Goal: Transaction & Acquisition: Purchase product/service

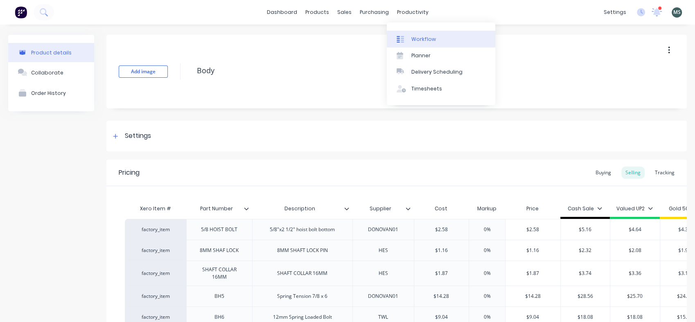
click at [422, 44] on link "Workflow" at bounding box center [441, 39] width 108 height 16
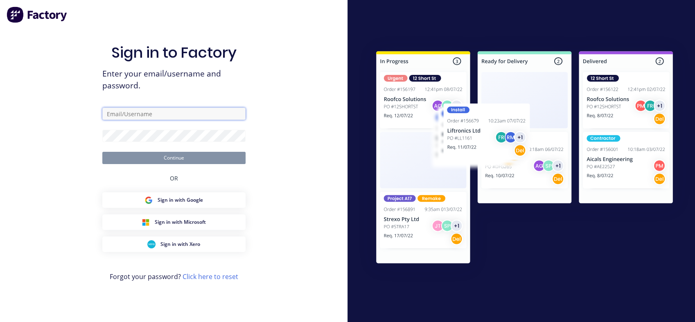
type input "[PERSON_NAME][EMAIL_ADDRESS][DOMAIN_NAME]"
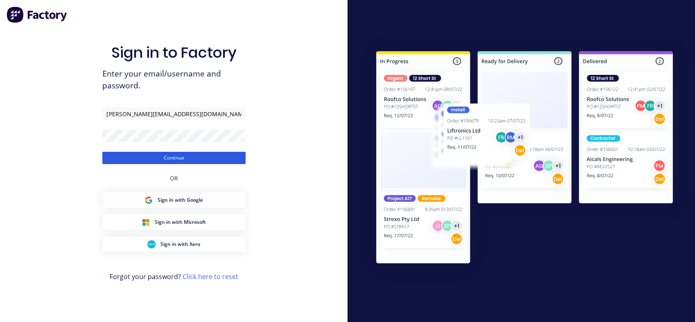
click at [170, 160] on button "Continue" at bounding box center [173, 158] width 143 height 12
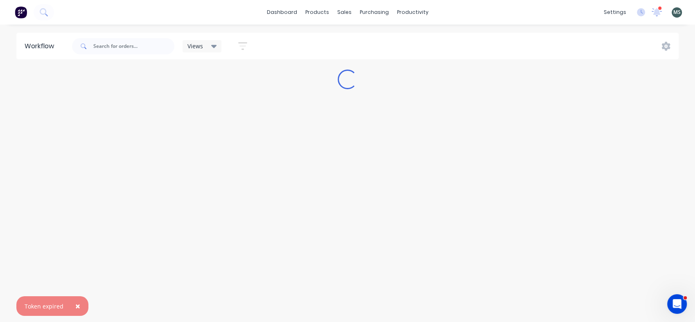
click at [242, 47] on icon "button" at bounding box center [242, 46] width 9 height 10
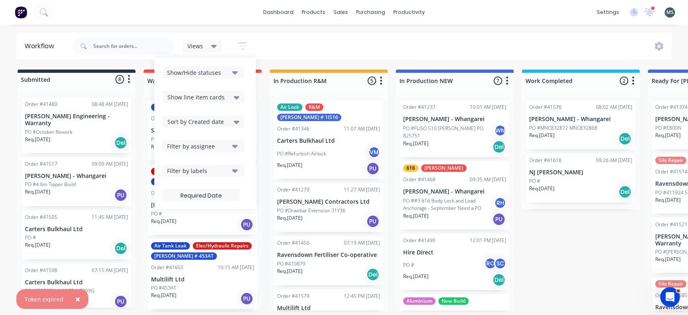
click at [242, 47] on icon "button" at bounding box center [242, 46] width 9 height 10
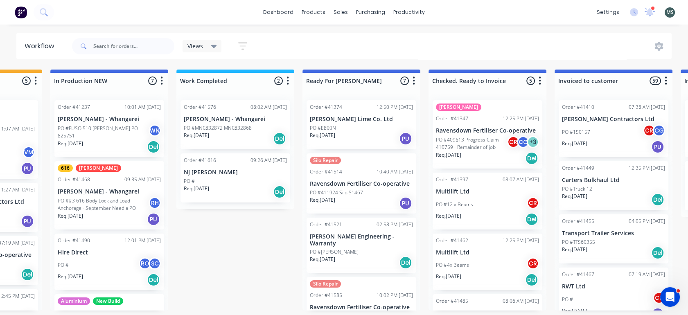
scroll to position [0, 352]
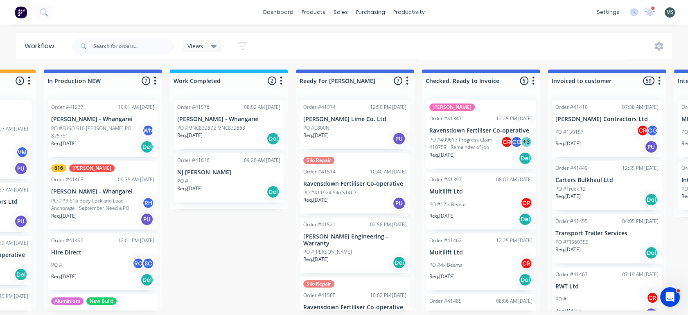
click at [329, 132] on p "Req. [DATE]" at bounding box center [315, 135] width 25 height 7
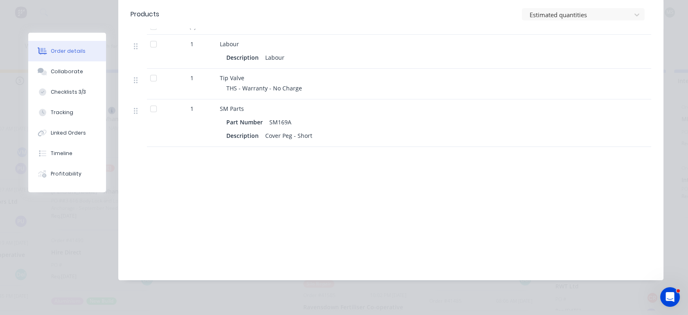
scroll to position [399, 0]
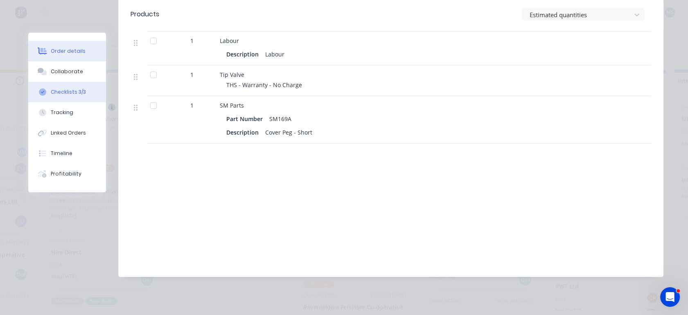
click at [65, 93] on div "Checklists 3/3" at bounding box center [68, 91] width 35 height 7
type textarea "x"
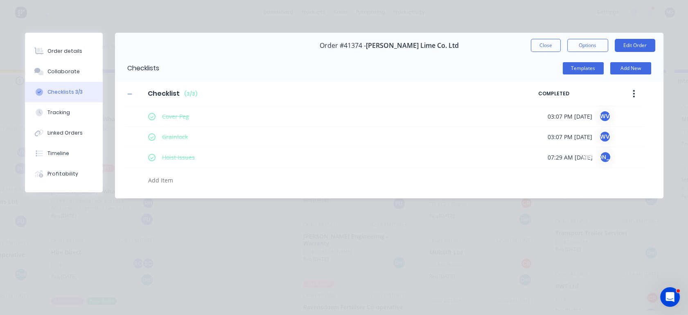
scroll to position [0, 0]
click at [65, 93] on div "Checklists 3/3" at bounding box center [64, 91] width 35 height 7
click at [541, 47] on button "Close" at bounding box center [546, 45] width 30 height 13
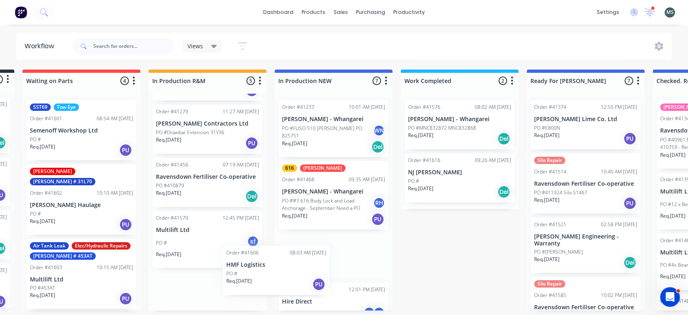
scroll to position [1, 0]
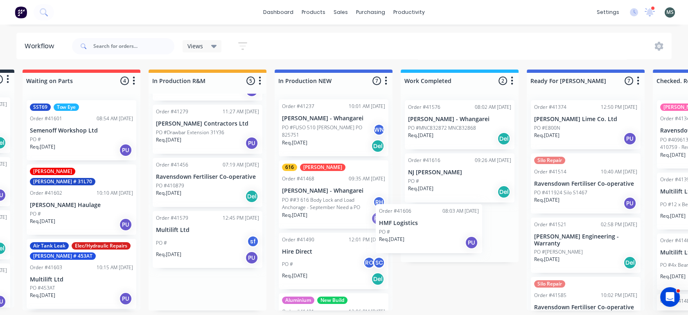
drag, startPoint x: 196, startPoint y: 292, endPoint x: 431, endPoint y: 232, distance: 242.4
click at [431, 232] on div "Submitted 8 Status colour #273444 hex #273444 Save Cancel Summaries Total order…" at bounding box center [555, 190] width 1365 height 241
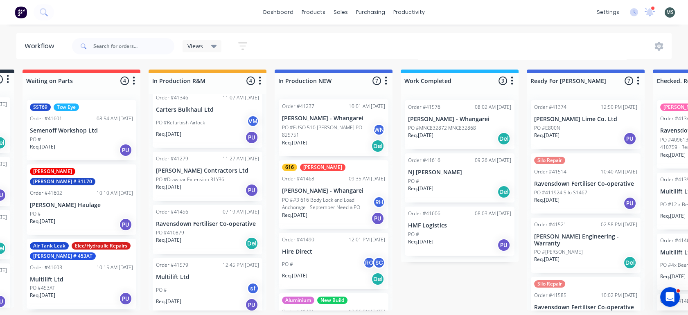
scroll to position [25, 0]
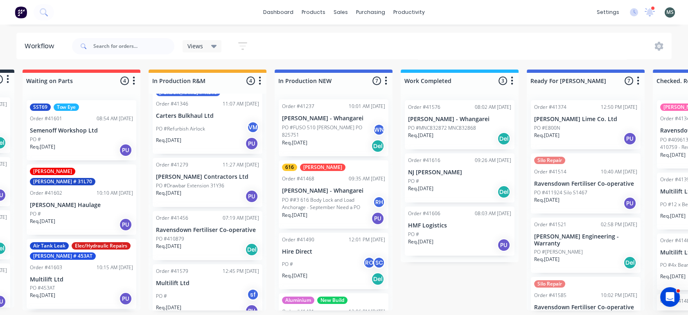
click at [199, 182] on p "PO #Drawbar Extension 31Y36" at bounding box center [190, 185] width 68 height 7
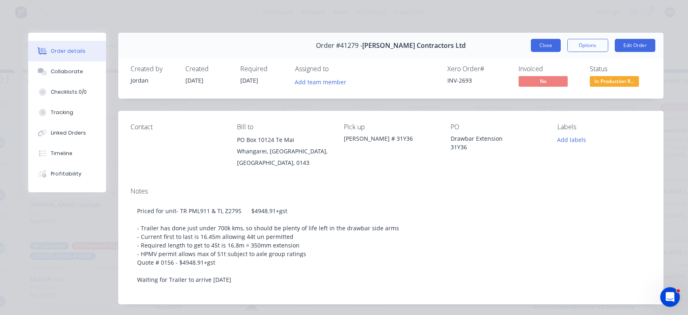
click at [540, 45] on button "Close" at bounding box center [546, 45] width 30 height 13
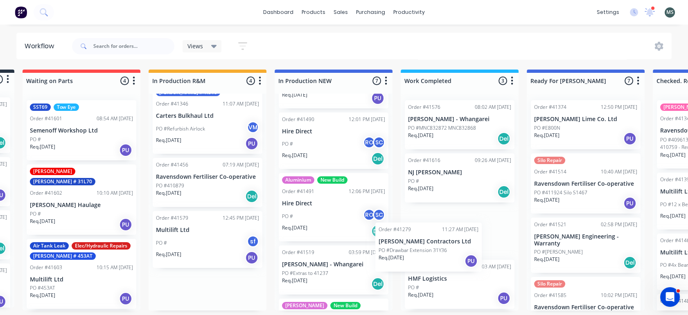
scroll to position [2, 0]
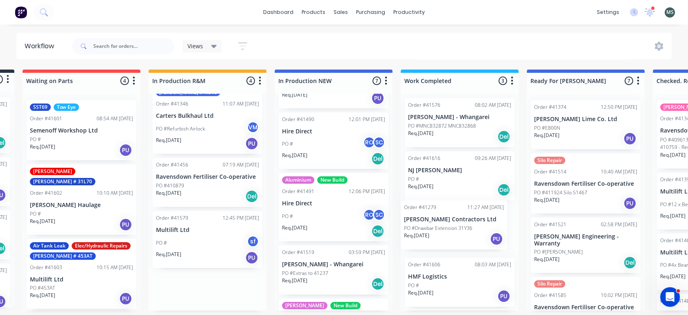
drag, startPoint x: 184, startPoint y: 169, endPoint x: 435, endPoint y: 223, distance: 257.3
click at [435, 223] on div "Submitted 8 Status colour #273444 hex #273444 Save Cancel Summaries Total order…" at bounding box center [555, 190] width 1365 height 241
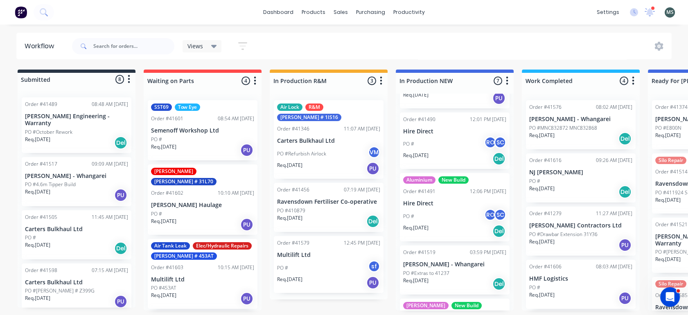
click at [65, 234] on div "PO #" at bounding box center [76, 237] width 103 height 7
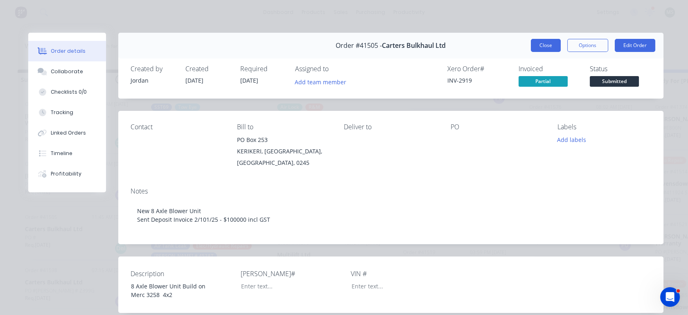
click at [550, 47] on button "Close" at bounding box center [546, 45] width 30 height 13
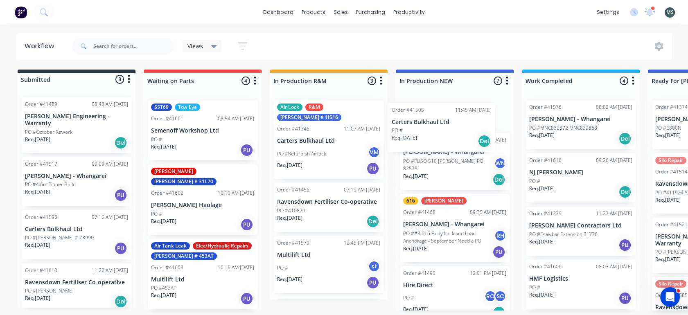
scroll to position [0, 0]
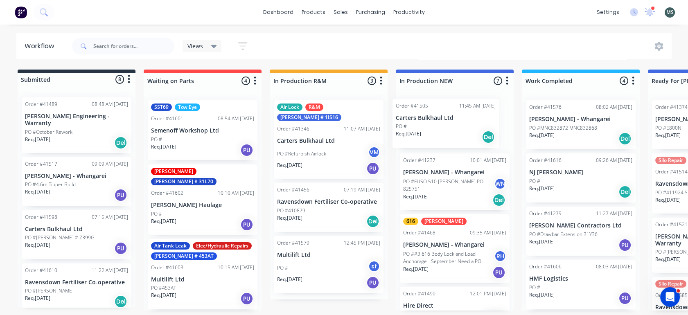
drag, startPoint x: 68, startPoint y: 223, endPoint x: 446, endPoint y: 120, distance: 392.3
click at [446, 120] on div "Submitted 8 Status colour #273444 hex #273444 Save Cancel Summaries Total order…" at bounding box center [676, 190] width 1365 height 241
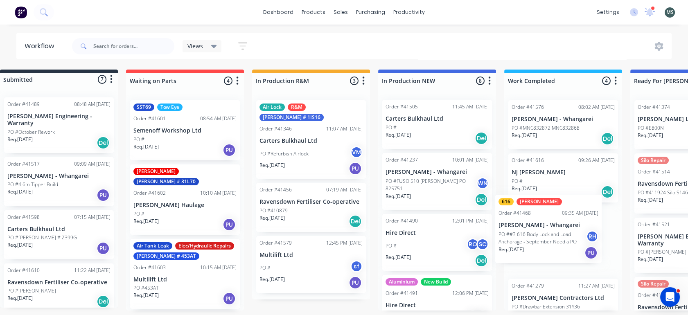
drag, startPoint x: 444, startPoint y: 263, endPoint x: 543, endPoint y: 245, distance: 101.1
click at [543, 245] on div "Submitted 7 Status colour #273444 hex #273444 Save Cancel Summaries Total order…" at bounding box center [658, 190] width 1365 height 241
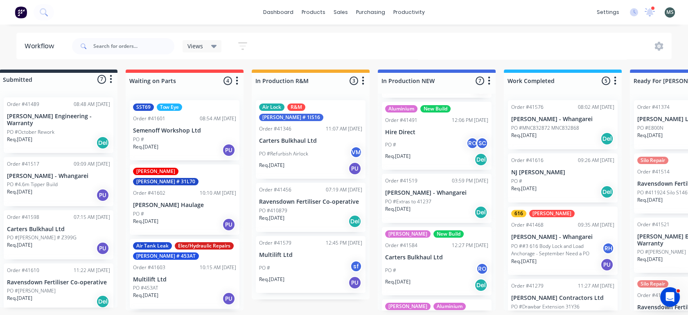
scroll to position [178, 0]
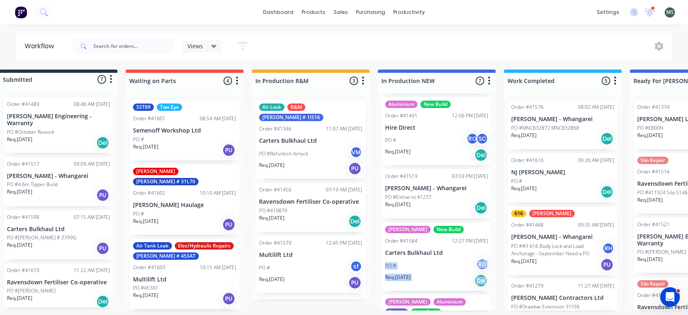
drag, startPoint x: 491, startPoint y: 249, endPoint x: 495, endPoint y: 286, distance: 37.8
click at [495, 286] on div "Order #41505 11:45 AM [DATE] Carters Bulkhaul Ltd PO # Req. [DATE] Del Order #4…" at bounding box center [437, 202] width 118 height 217
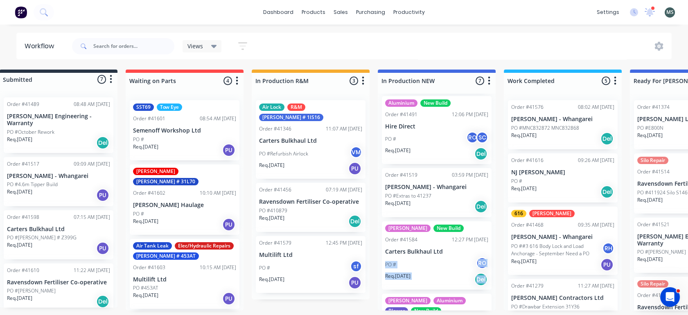
scroll to position [232, 0]
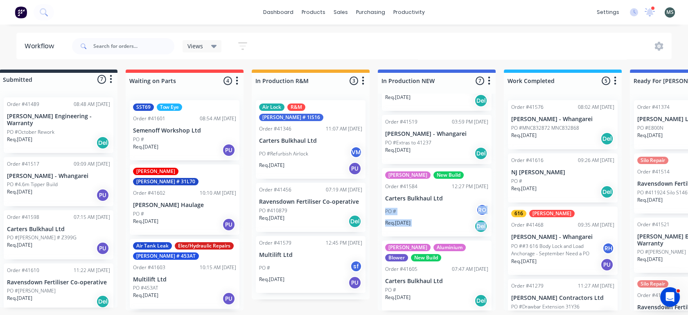
click at [36, 234] on p "PO #[PERSON_NAME] # Z399G" at bounding box center [42, 237] width 70 height 7
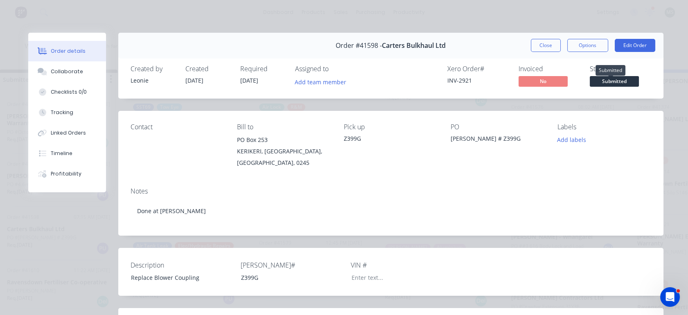
click at [613, 82] on span "Submitted" at bounding box center [614, 81] width 49 height 10
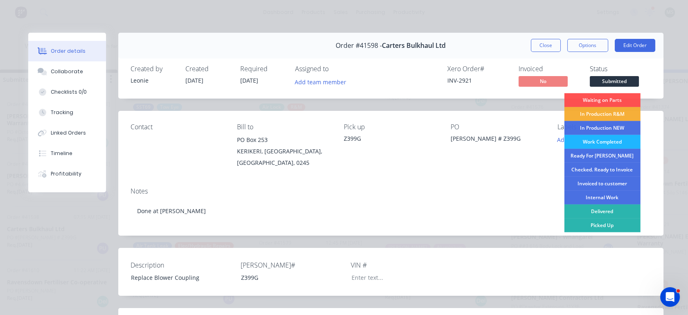
click at [589, 139] on div "Work Completed" at bounding box center [602, 142] width 76 height 14
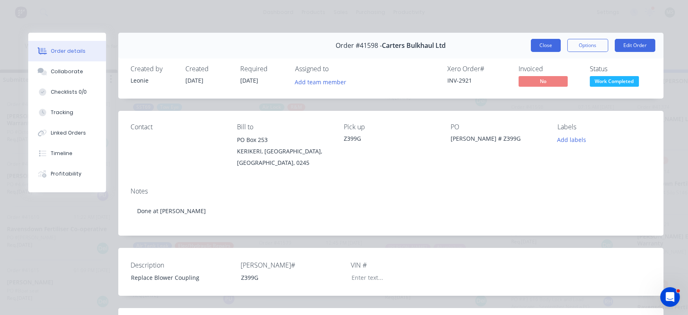
click at [547, 47] on button "Close" at bounding box center [546, 45] width 30 height 13
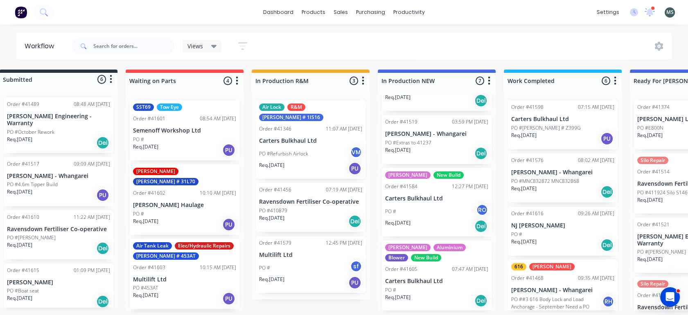
click at [27, 295] on p "Req. [DATE]" at bounding box center [19, 298] width 25 height 7
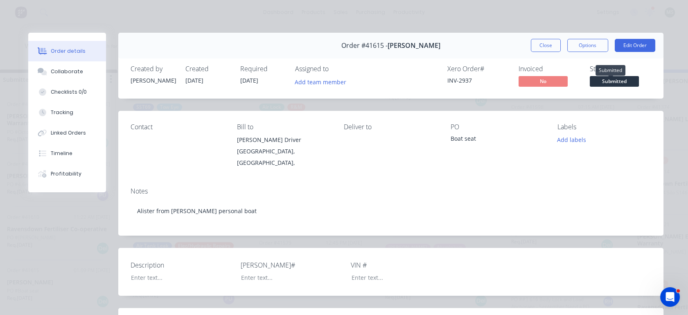
click at [611, 79] on span "Submitted" at bounding box center [614, 81] width 49 height 10
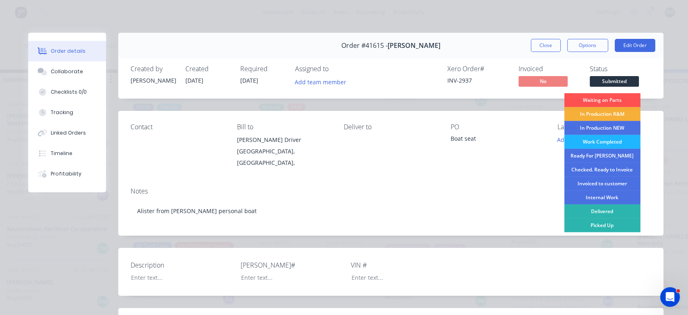
click at [585, 144] on div "Work Completed" at bounding box center [602, 142] width 76 height 14
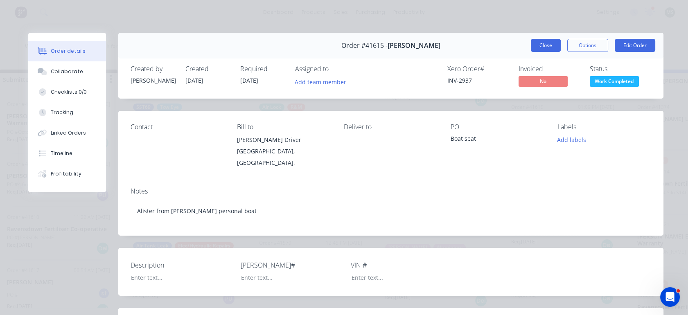
click at [547, 46] on button "Close" at bounding box center [546, 45] width 30 height 13
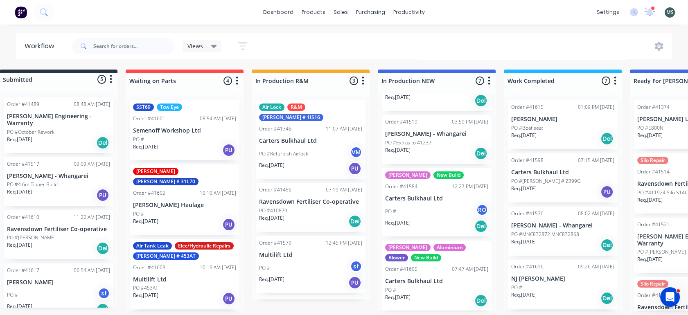
scroll to position [2, 16]
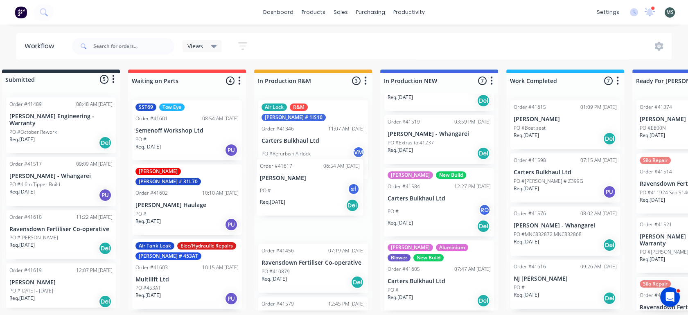
drag, startPoint x: 43, startPoint y: 282, endPoint x: 302, endPoint y: 182, distance: 277.5
click at [302, 182] on div "Submitted 5 Status colour #273444 hex #273444 Save Cancel Summaries Total order…" at bounding box center [660, 190] width 1365 height 241
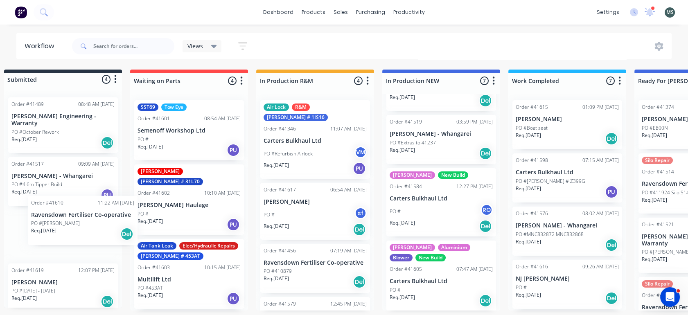
scroll to position [2, 12]
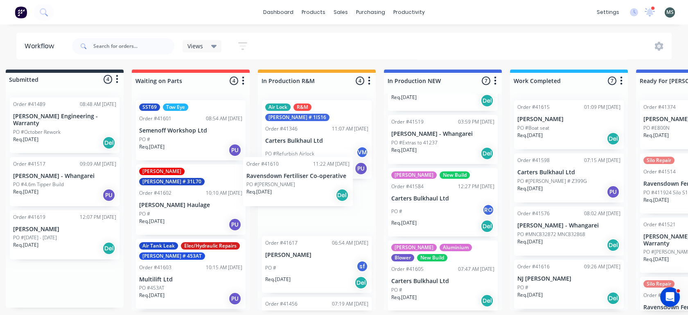
drag, startPoint x: 39, startPoint y: 237, endPoint x: 292, endPoint y: 193, distance: 256.3
click at [292, 193] on div "Submitted 4 Status colour #273444 hex #273444 Save Cancel Summaries Total order…" at bounding box center [664, 190] width 1365 height 241
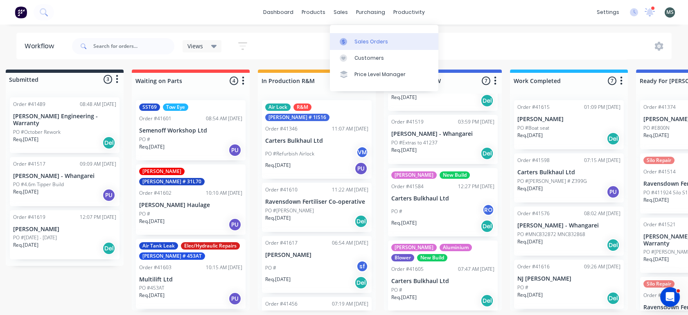
click at [369, 41] on div "Sales Orders" at bounding box center [371, 41] width 34 height 7
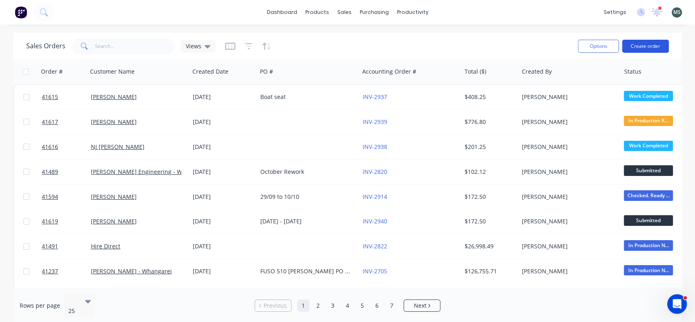
click at [645, 45] on button "Create order" at bounding box center [645, 46] width 47 height 13
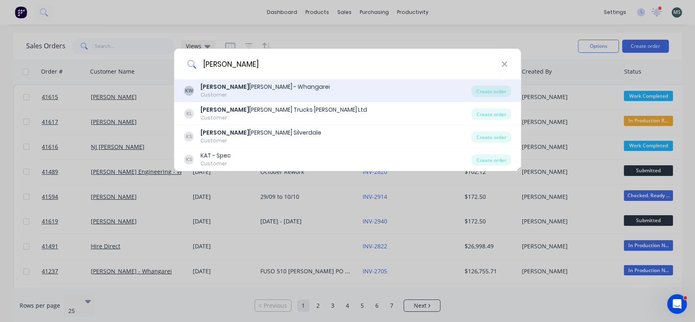
type input "[PERSON_NAME]"
click at [283, 88] on div "KW [PERSON_NAME] - Whangarei Customer" at bounding box center [327, 91] width 287 height 16
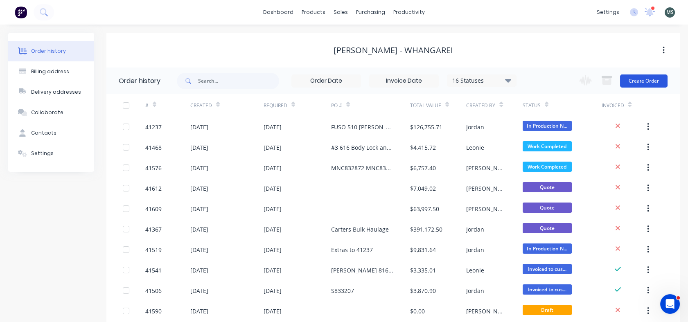
click at [641, 83] on button "Create Order" at bounding box center [643, 80] width 47 height 13
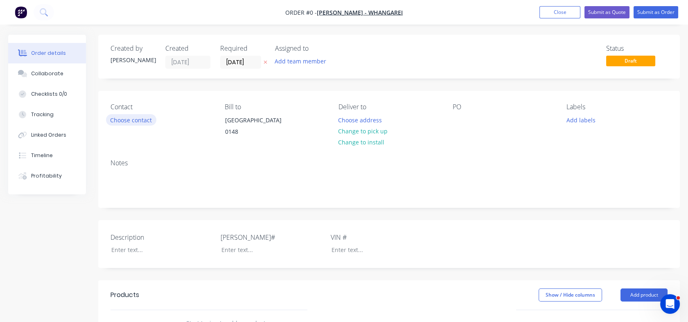
click at [128, 118] on button "Choose contact" at bounding box center [131, 119] width 50 height 11
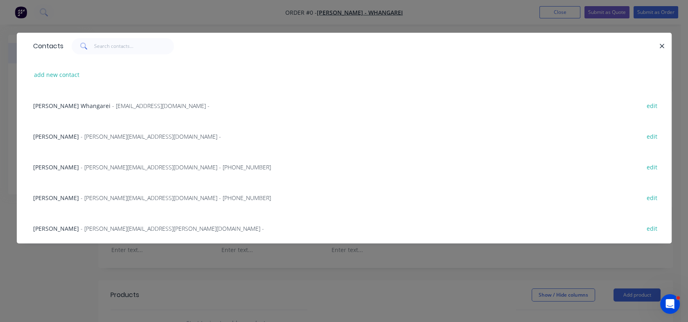
click at [107, 170] on span "- [PERSON_NAME][EMAIL_ADDRESS][DOMAIN_NAME] - [PHONE_NUMBER]" at bounding box center [176, 167] width 190 height 8
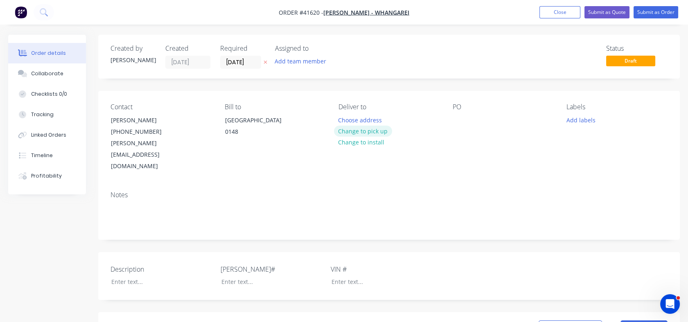
click at [357, 131] on button "Change to pick up" at bounding box center [363, 131] width 58 height 11
click at [456, 117] on div at bounding box center [459, 120] width 13 height 12
click at [467, 122] on div "7" at bounding box center [461, 120] width 16 height 12
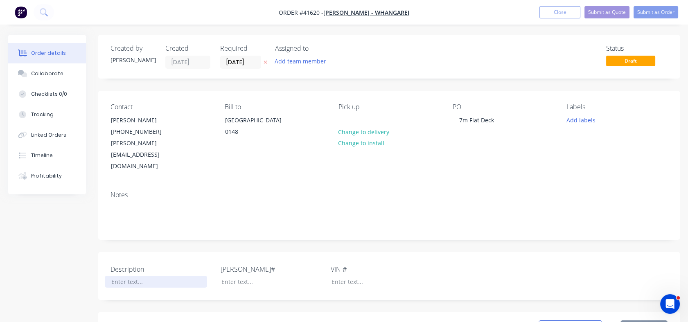
click at [119, 276] on div at bounding box center [156, 282] width 102 height 12
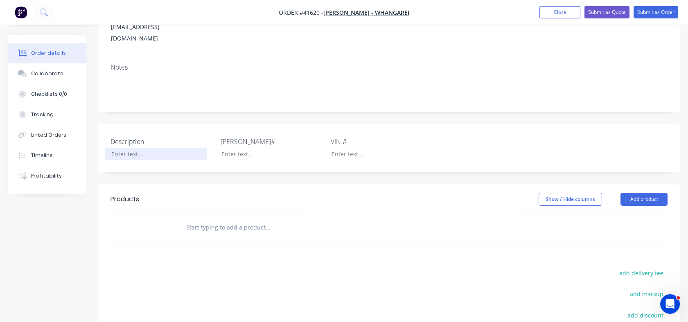
scroll to position [148, 0]
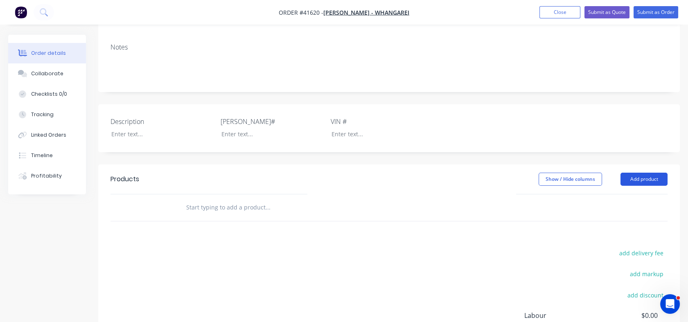
click at [638, 173] on button "Add product" at bounding box center [643, 179] width 47 height 13
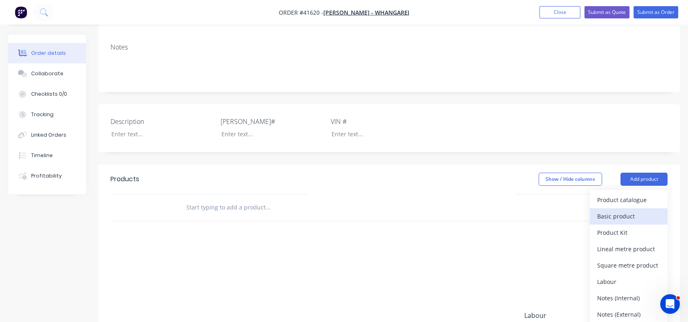
click at [622, 210] on div "Basic product" at bounding box center [628, 216] width 63 height 12
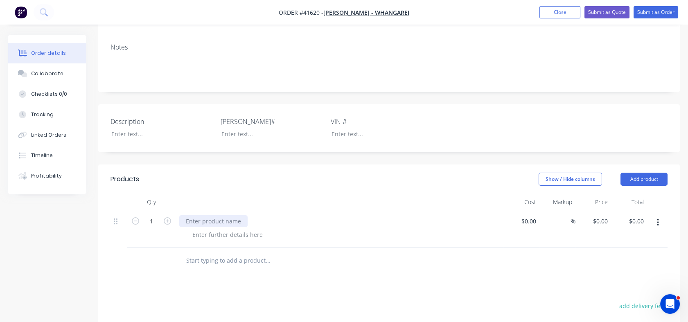
click at [189, 215] on div at bounding box center [213, 221] width 68 height 12
drag, startPoint x: 641, startPoint y: 123, endPoint x: 696, endPoint y: 162, distance: 67.2
click at [688, 162] on html "Order #41620 - [PERSON_NAME] - Whangarei Add product Close Submit as Quote Subm…" at bounding box center [344, 167] width 688 height 631
click at [255, 215] on div "Fabricate 7m Flat Deck" at bounding box center [339, 221] width 321 height 12
click at [253, 215] on div "Fabricate 7m Flat Deck" at bounding box center [339, 221] width 321 height 12
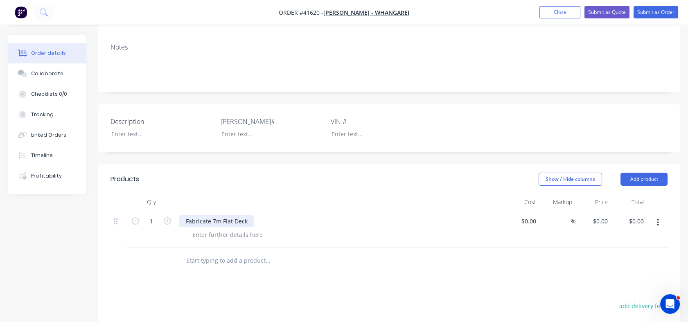
click at [248, 215] on div "Fabricate 7m Flat Deck" at bounding box center [216, 221] width 75 height 12
click at [222, 229] on div at bounding box center [227, 235] width 83 height 12
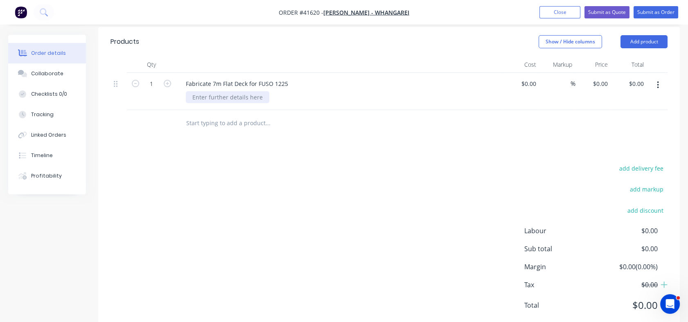
click at [210, 91] on div at bounding box center [227, 97] width 83 height 12
click at [219, 91] on div "Includes" at bounding box center [204, 97] width 36 height 12
click at [215, 91] on div "Includes" at bounding box center [204, 97] width 36 height 12
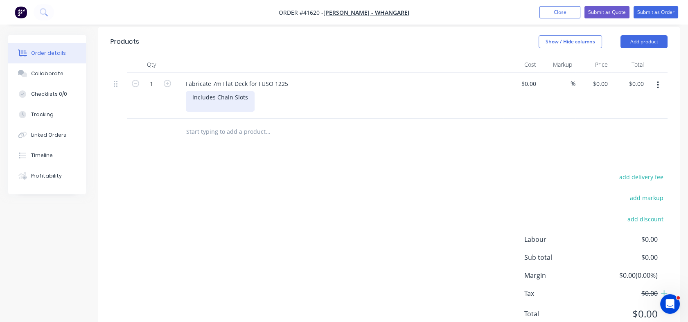
click at [217, 91] on div "Includes Chain Slots" at bounding box center [220, 101] width 69 height 20
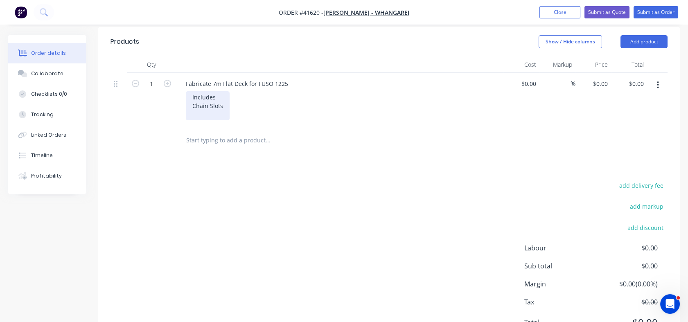
click at [223, 91] on div "Includes Chain Slots" at bounding box center [208, 105] width 44 height 29
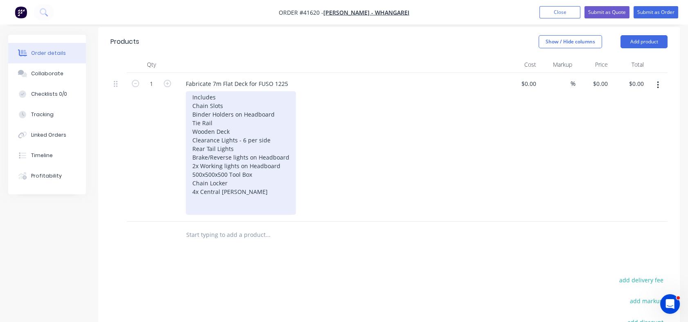
click at [244, 116] on div "Includes Chain Slots Binder Holders on Headboard Tie Rail Wooden Deck Clearance…" at bounding box center [241, 153] width 110 height 124
click at [266, 172] on div "Includes Chain Slots Binder Holders on Headboard Tie Rail Wooden Deck Clearance…" at bounding box center [241, 153] width 110 height 124
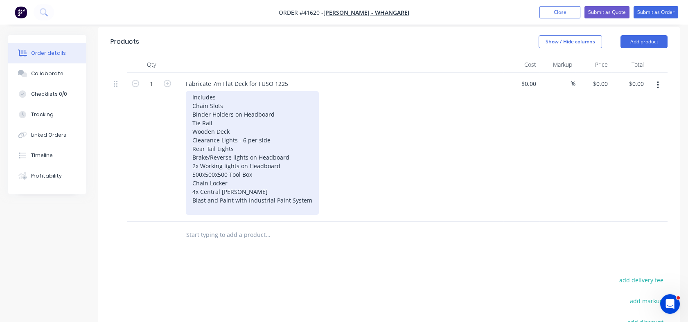
click at [247, 176] on div "Includes Chain Slots Binder Holders on Headboard Tie Rail Wooden Deck Clearance…" at bounding box center [252, 153] width 133 height 124
click at [327, 178] on div "Includes Chain Slots Binder Holders on Headboard Tie Rail Wooden Deck Clearance…" at bounding box center [260, 153] width 149 height 124
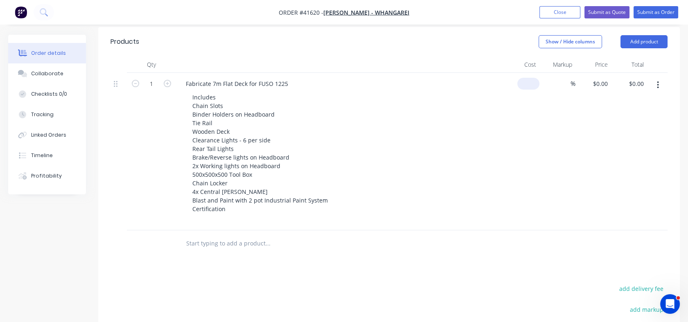
click at [534, 78] on input at bounding box center [530, 84] width 19 height 12
type input "$35,000.00"
click at [555, 73] on div "%" at bounding box center [557, 147] width 36 height 149
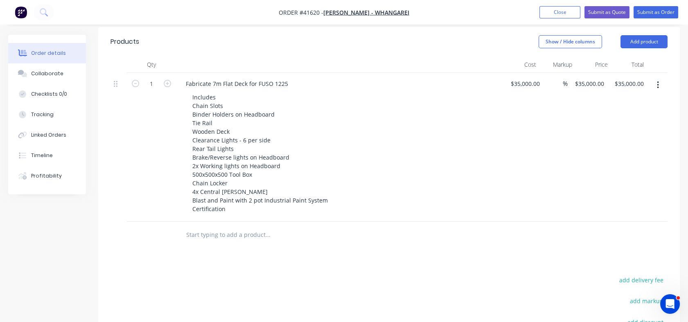
click at [555, 78] on input at bounding box center [557, 84] width 9 height 12
type input "42"
type input "$49,700.00"
click at [560, 90] on div "42 42 %" at bounding box center [555, 147] width 25 height 149
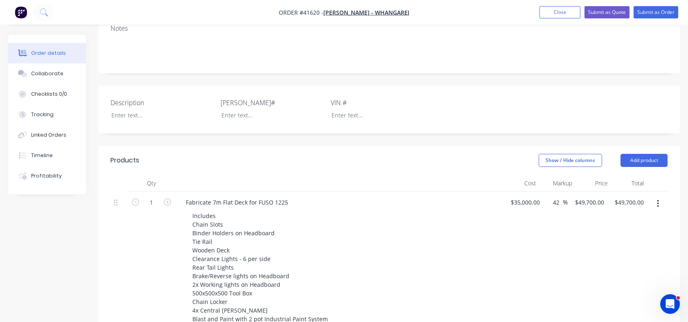
scroll to position [158, 0]
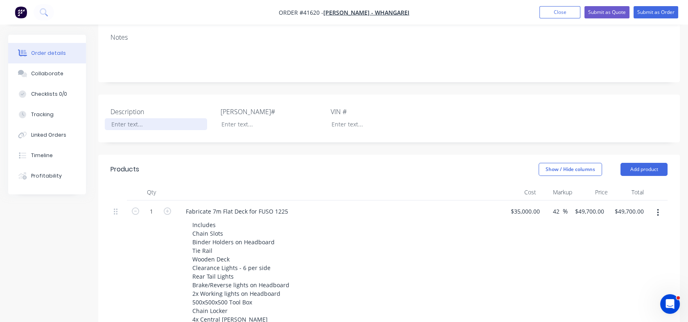
click at [113, 118] on div at bounding box center [156, 124] width 102 height 12
click at [154, 107] on label "Description" at bounding box center [162, 112] width 102 height 10
click at [131, 118] on div "O" at bounding box center [156, 124] width 102 height 12
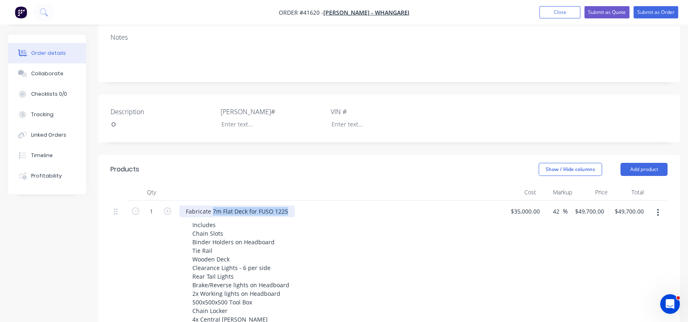
drag, startPoint x: 212, startPoint y: 187, endPoint x: 314, endPoint y: 191, distance: 102.4
click at [314, 205] on div "Fabricate 7m Flat Deck for FUSO 1225" at bounding box center [339, 211] width 321 height 12
copy div "7m Flat Deck for FUSO 1225"
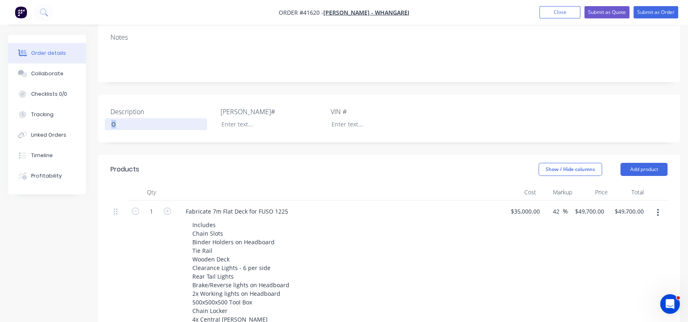
drag, startPoint x: 118, startPoint y: 99, endPoint x: 97, endPoint y: 109, distance: 22.7
click at [97, 109] on div "Order details Collaborate Checklists 0/0 Tracking Linked Orders Timeline Profit…" at bounding box center [344, 231] width 688 height 708
click at [251, 118] on div at bounding box center [266, 124] width 102 height 12
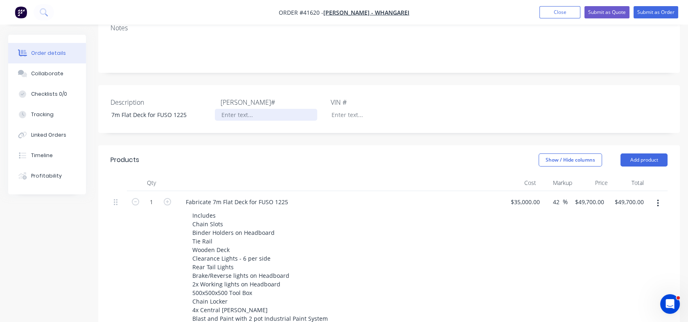
scroll to position [253, 0]
